Goal: Subscribe to service/newsletter

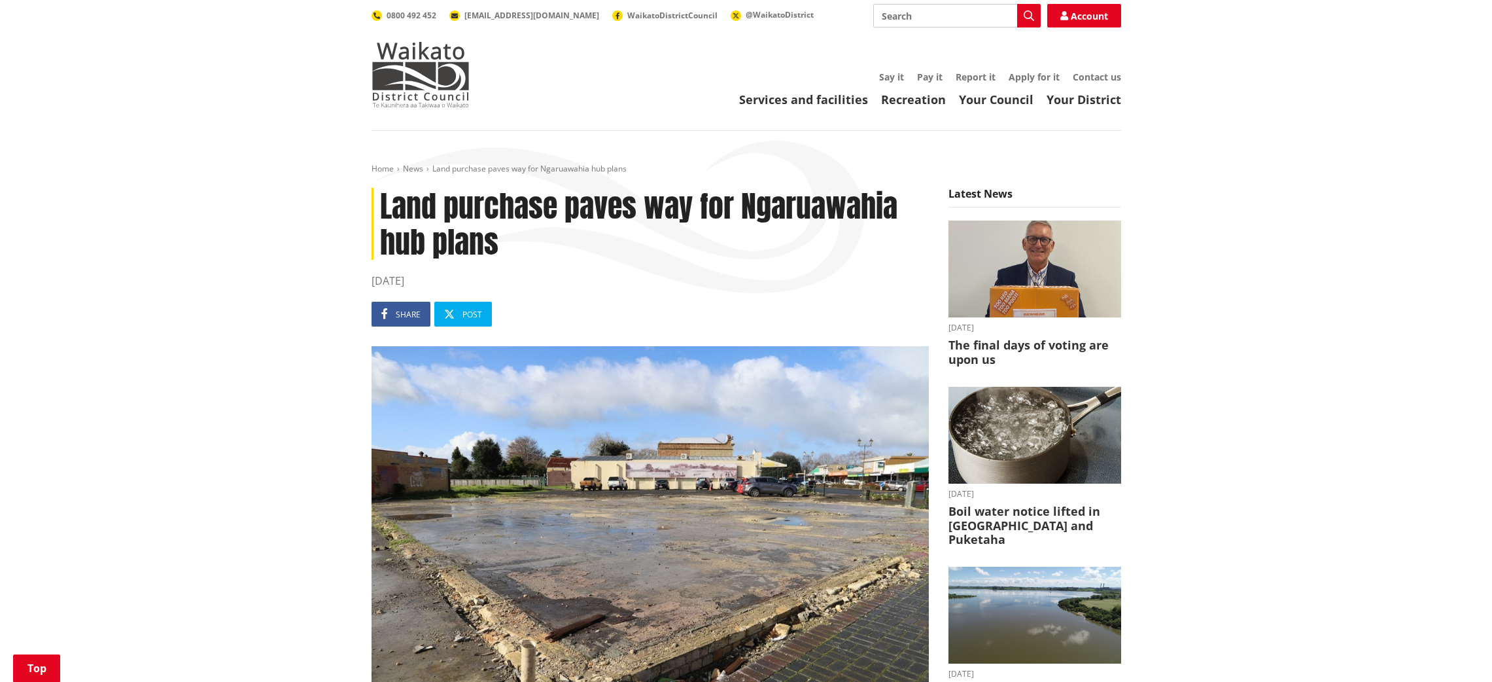
scroll to position [704, 0]
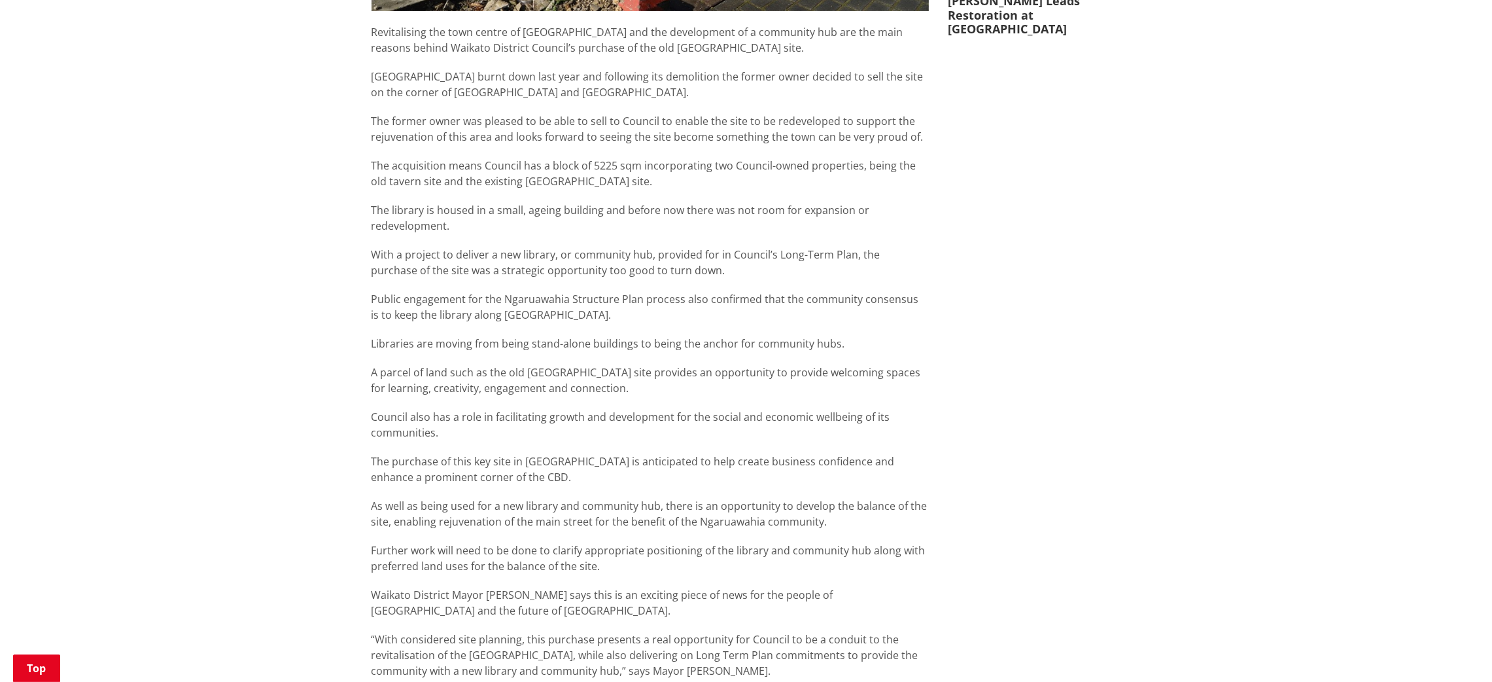
click at [1207, 255] on div "Home News Land purchase paves way for Ngaruawahia hub plans Land purchase paves…" at bounding box center [746, 261] width 1492 height 1670
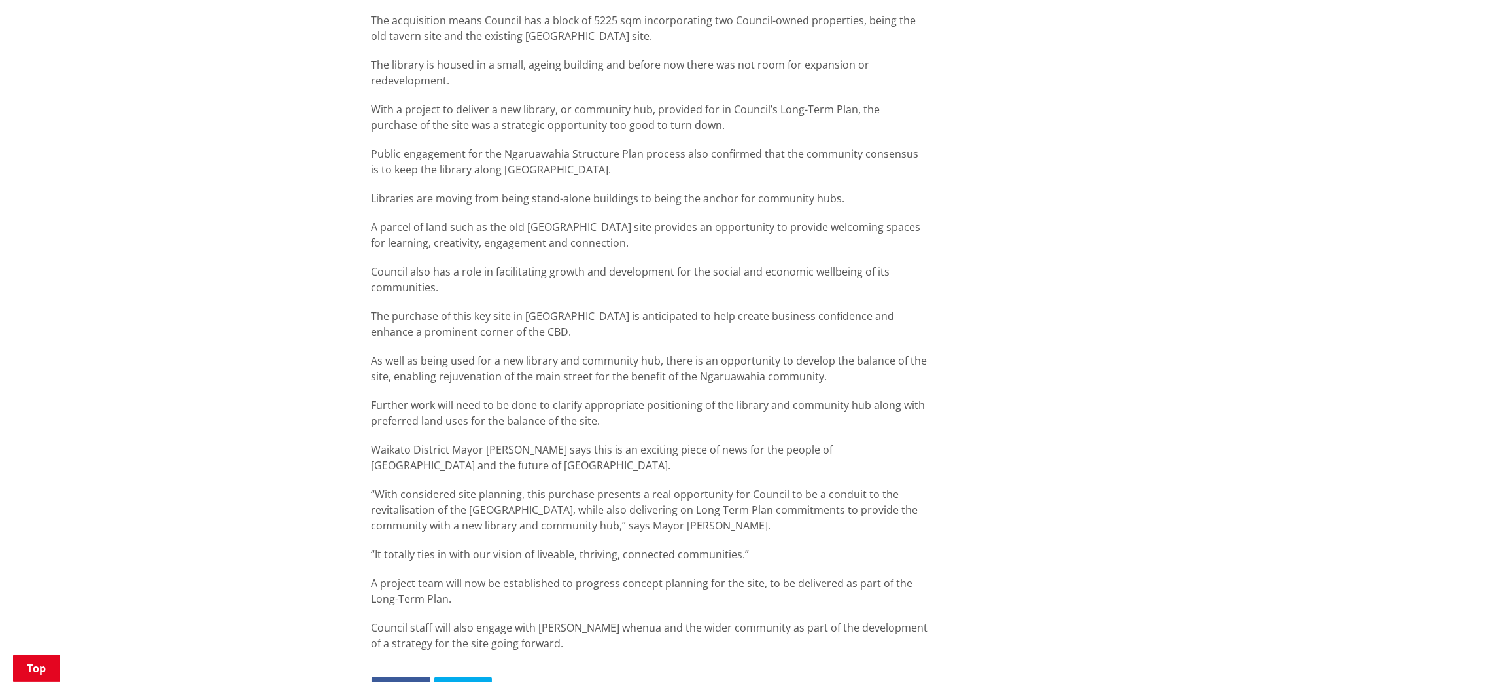
scroll to position [858, 0]
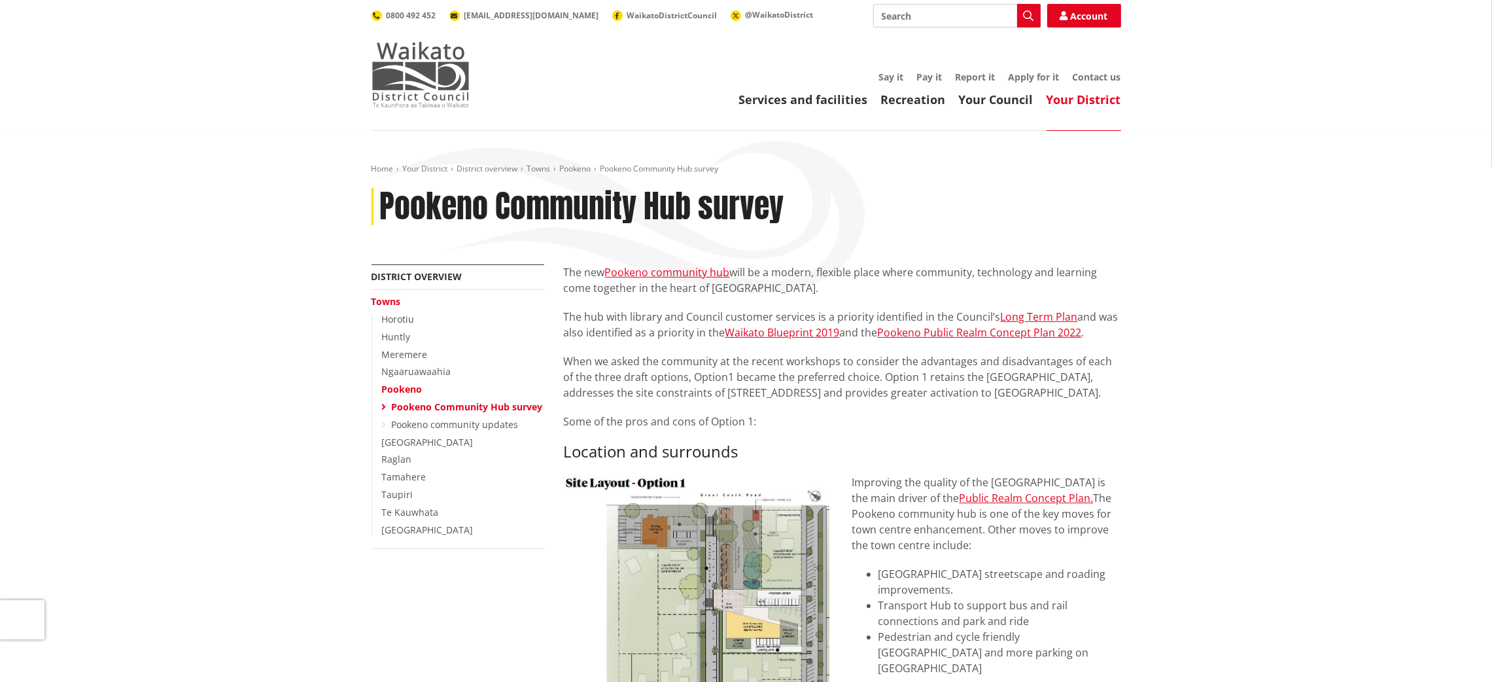
click at [413, 67] on img at bounding box center [421, 74] width 98 height 65
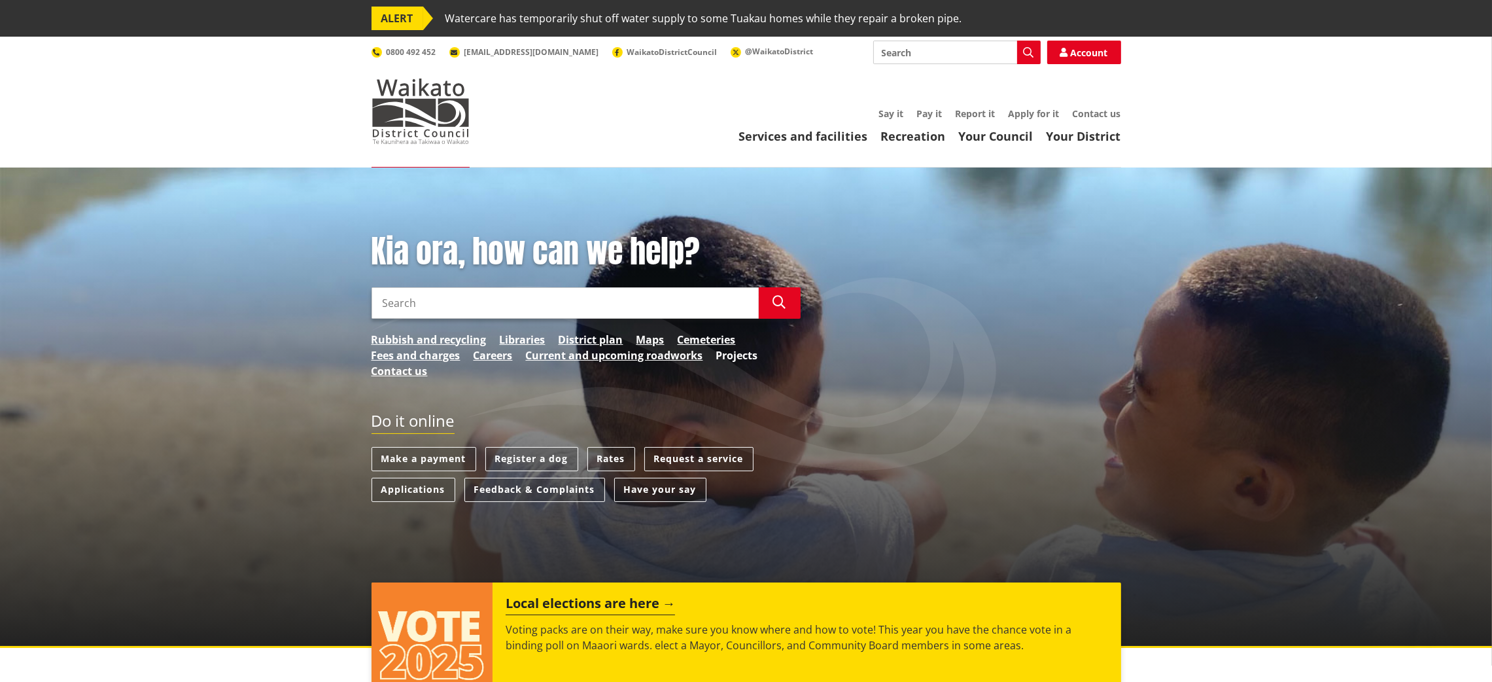
click at [733, 349] on link "Projects" at bounding box center [737, 355] width 42 height 16
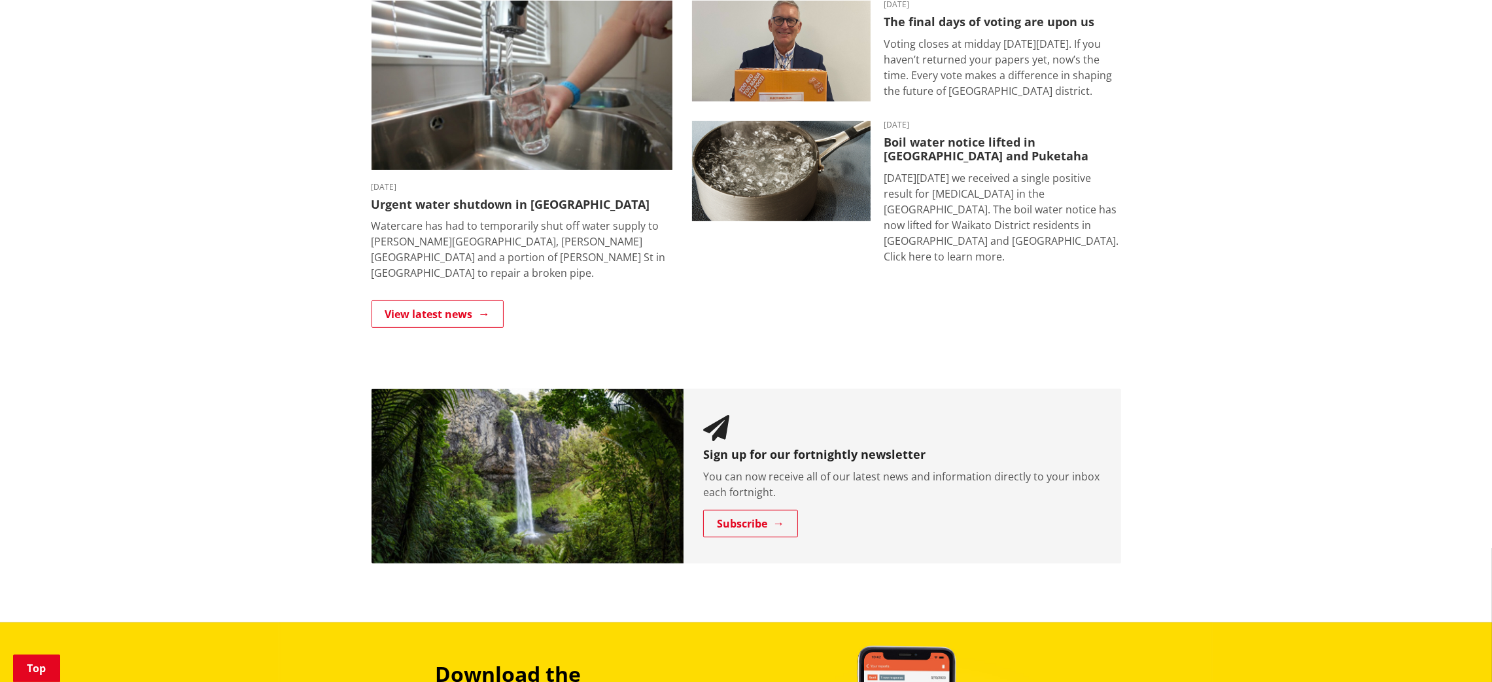
scroll to position [951, 0]
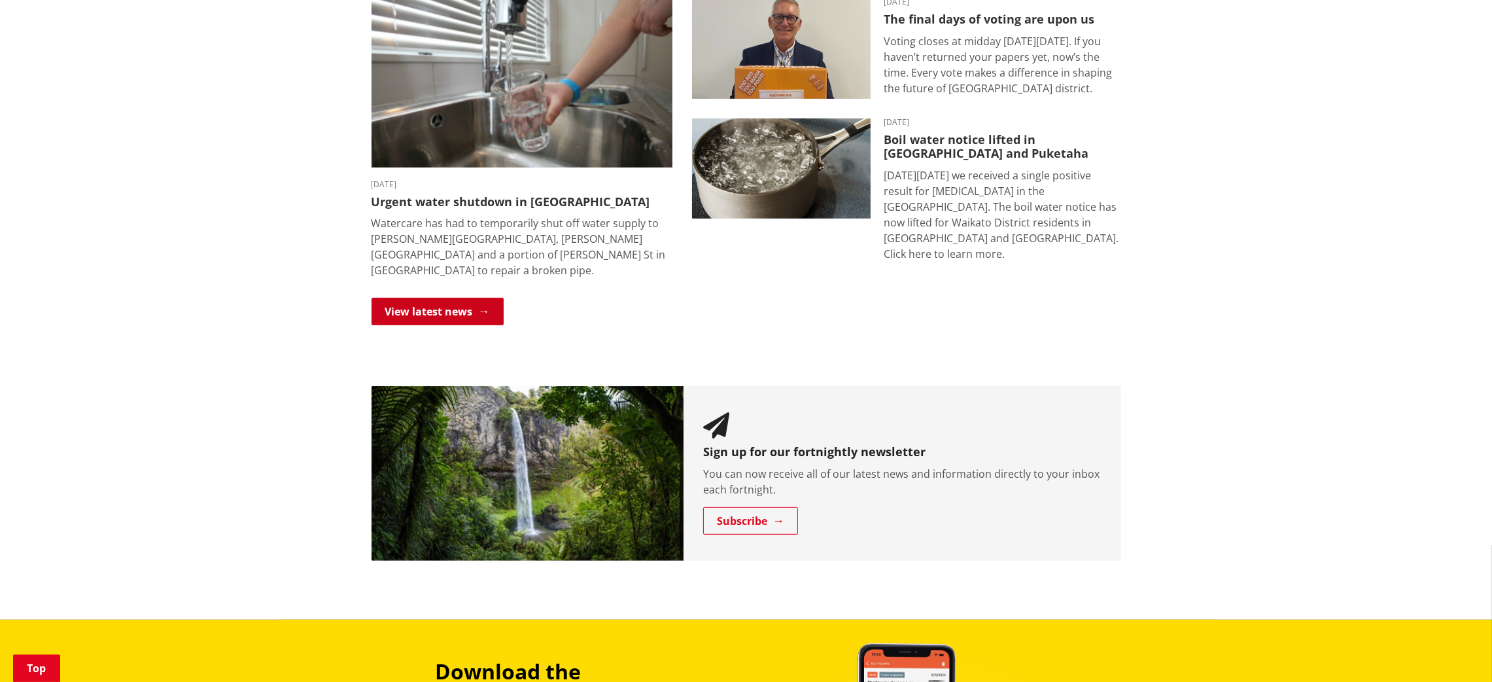
click at [410, 298] on link "View latest news" at bounding box center [438, 311] width 132 height 27
click at [754, 507] on link "Subscribe" at bounding box center [750, 520] width 95 height 27
